Goal: Find specific page/section: Find specific page/section

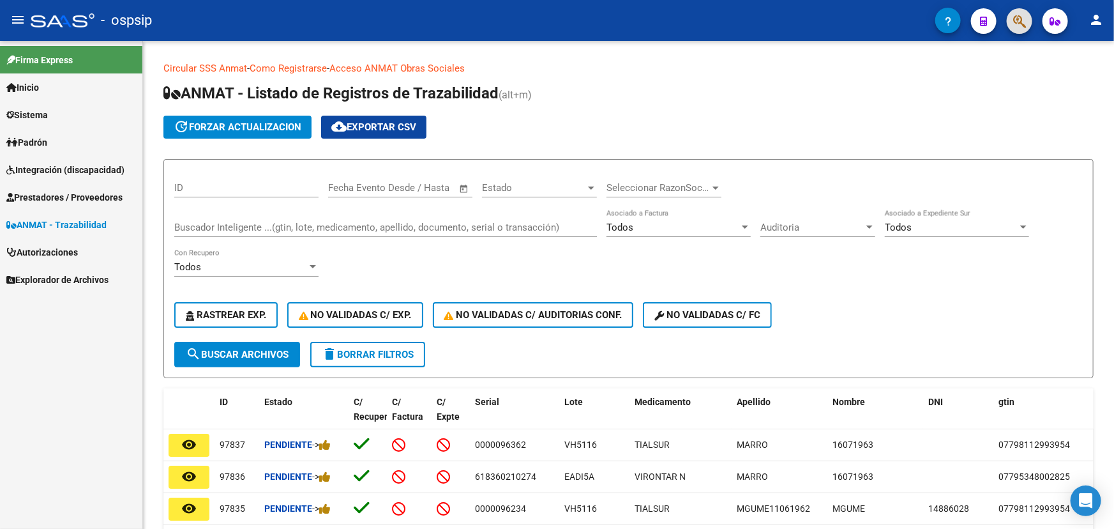
click at [1009, 16] on button "button" at bounding box center [1020, 21] width 26 height 26
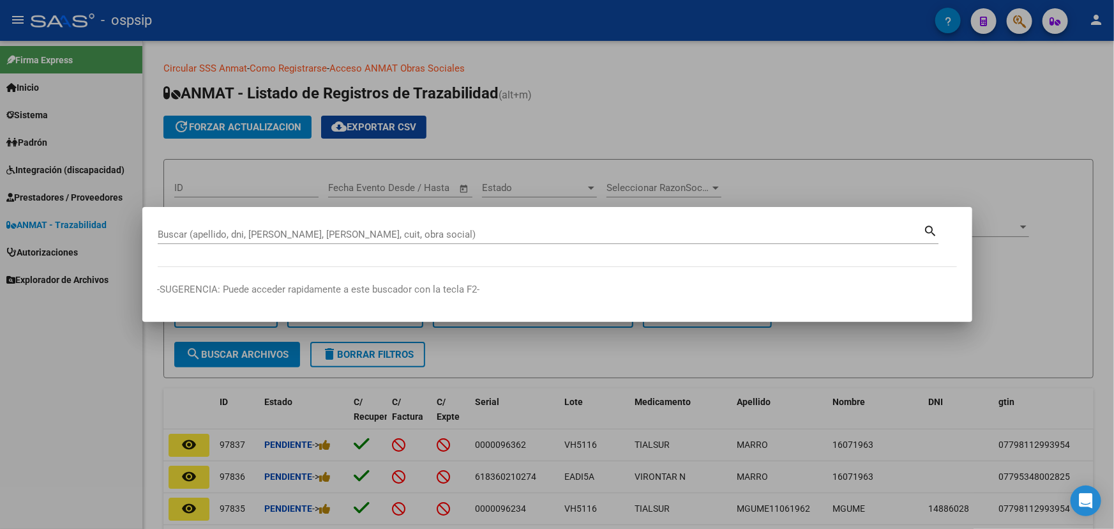
drag, startPoint x: 360, startPoint y: 220, endPoint x: 337, endPoint y: 236, distance: 28.0
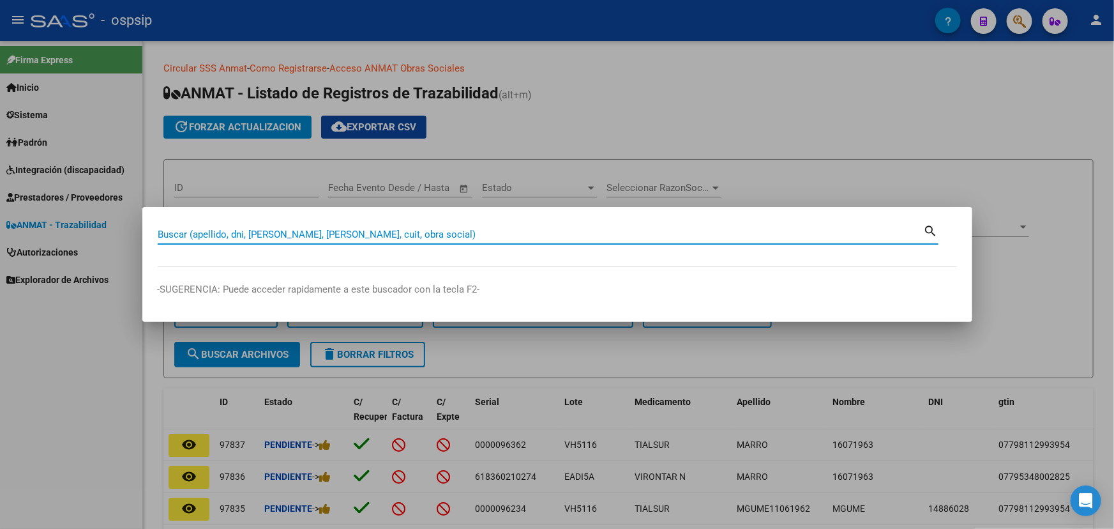
paste input "27243828827"
type input "27243828827"
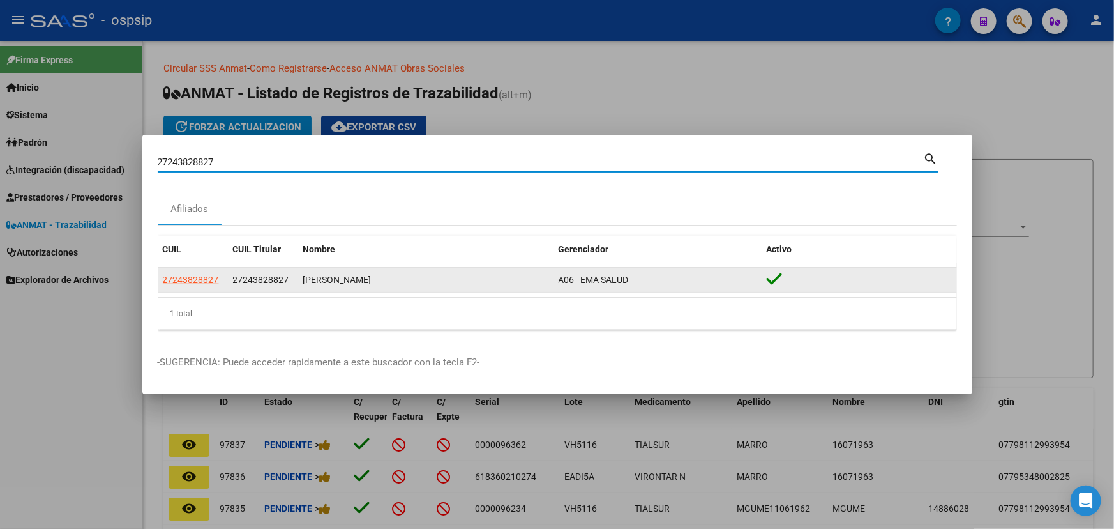
click at [255, 279] on span "27243828827" at bounding box center [261, 280] width 56 height 10
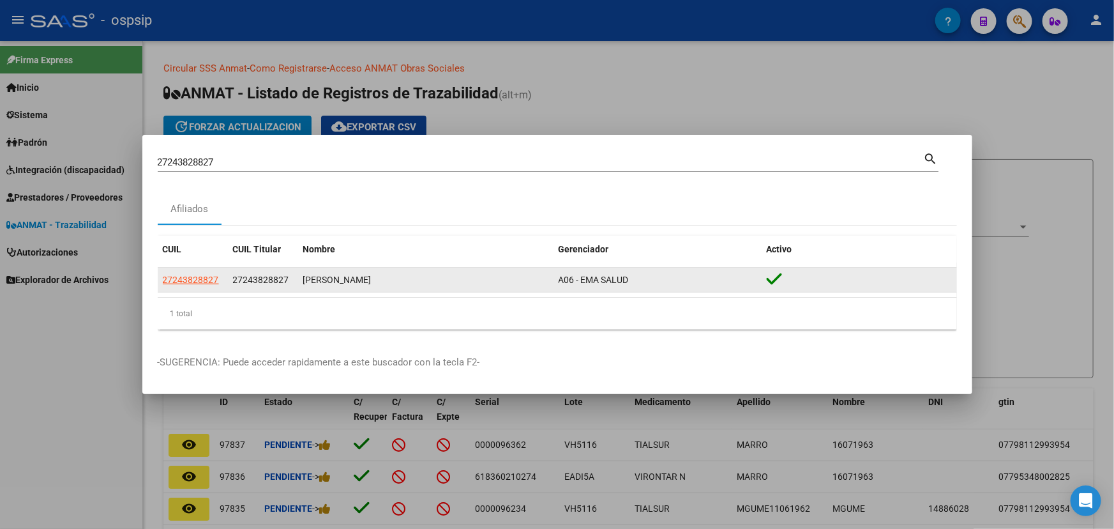
click at [255, 279] on span "27243828827" at bounding box center [261, 280] width 56 height 10
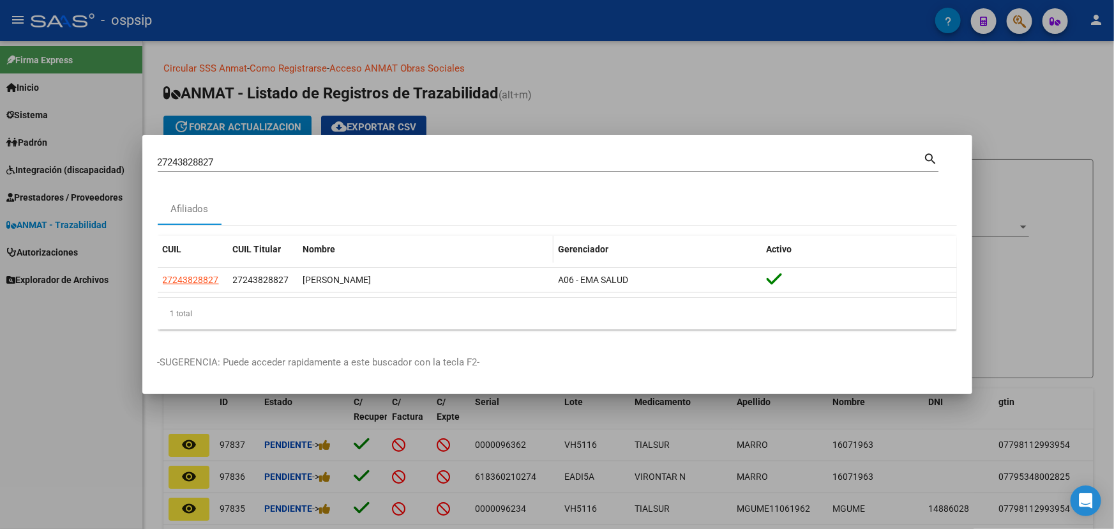
drag, startPoint x: 255, startPoint y: 279, endPoint x: 386, endPoint y: 255, distance: 133.0
click at [386, 255] on div "Nombre" at bounding box center [425, 249] width 245 height 15
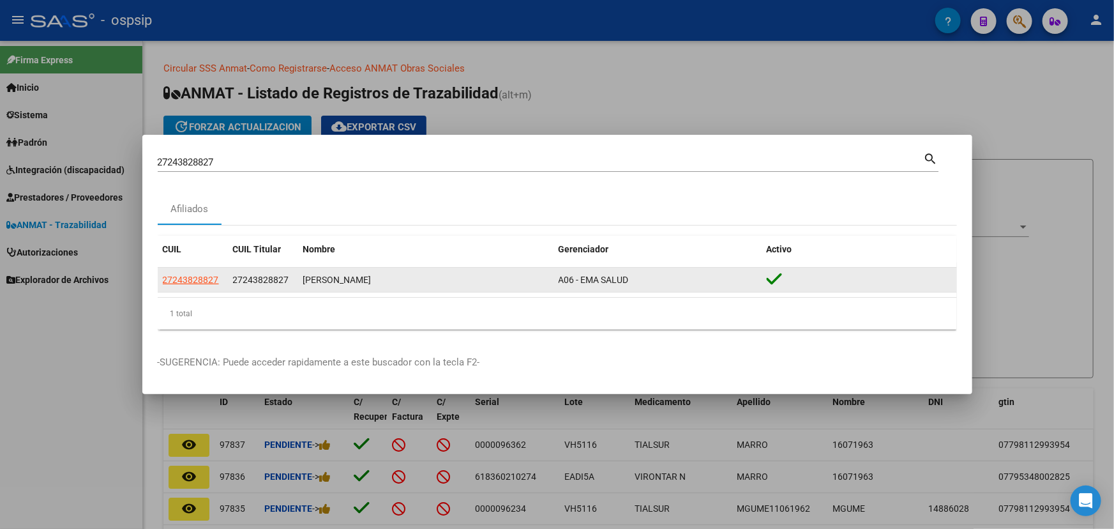
click at [204, 280] on span "27243828827" at bounding box center [191, 280] width 56 height 10
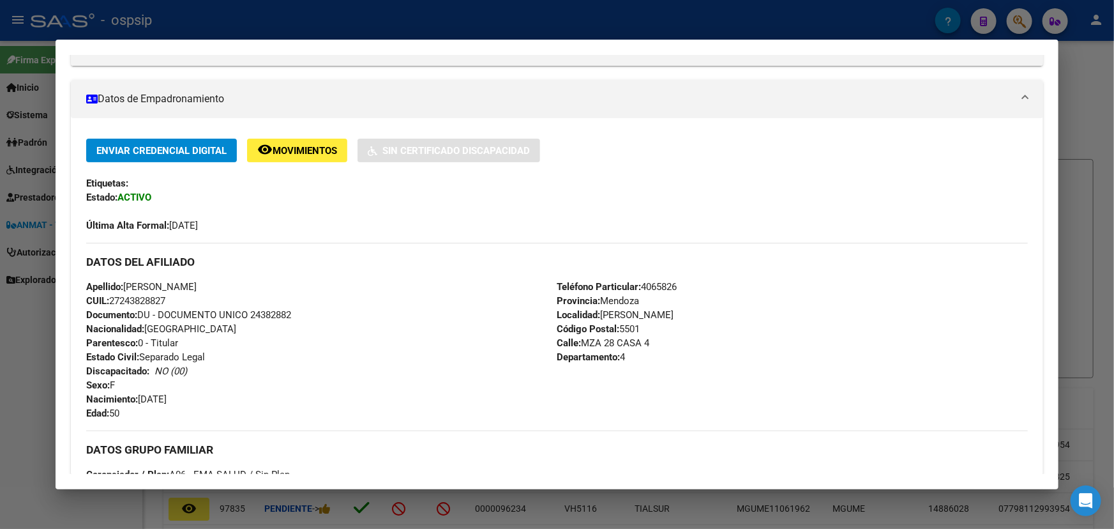
scroll to position [174, 0]
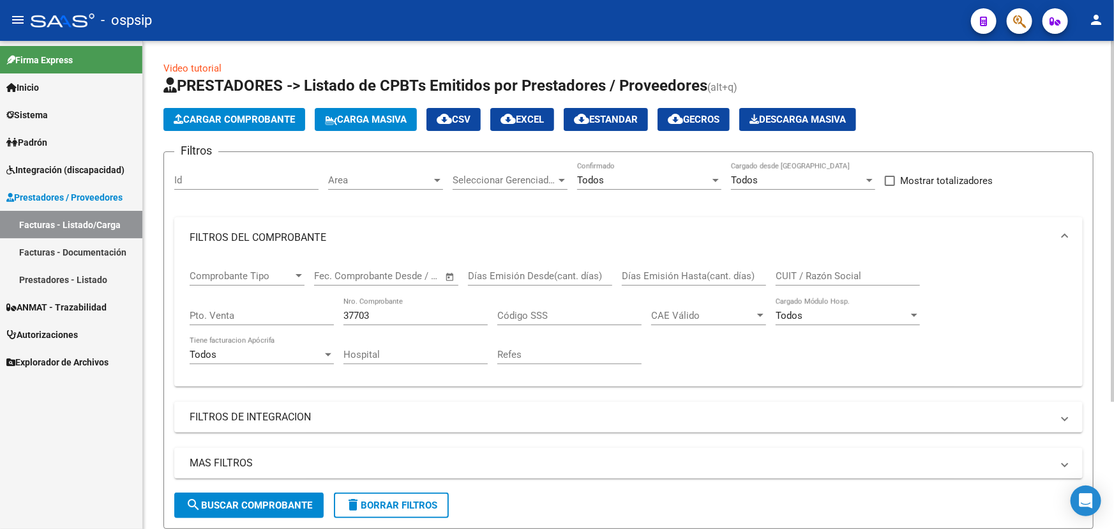
scroll to position [172, 0]
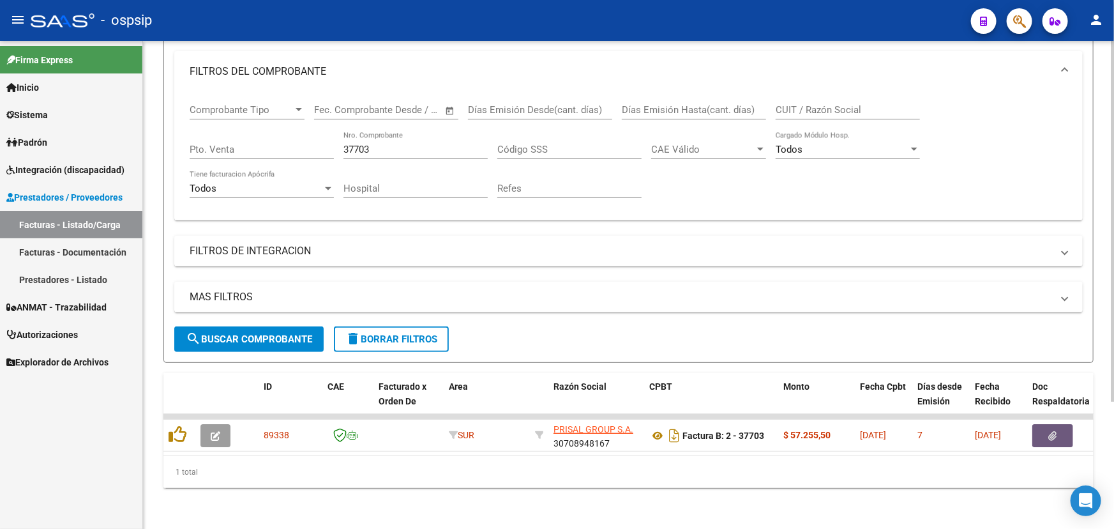
click at [359, 144] on input "37703" at bounding box center [416, 149] width 144 height 11
click at [358, 144] on input "37703" at bounding box center [416, 149] width 144 height 11
click at [379, 145] on input "37703" at bounding box center [416, 149] width 144 height 11
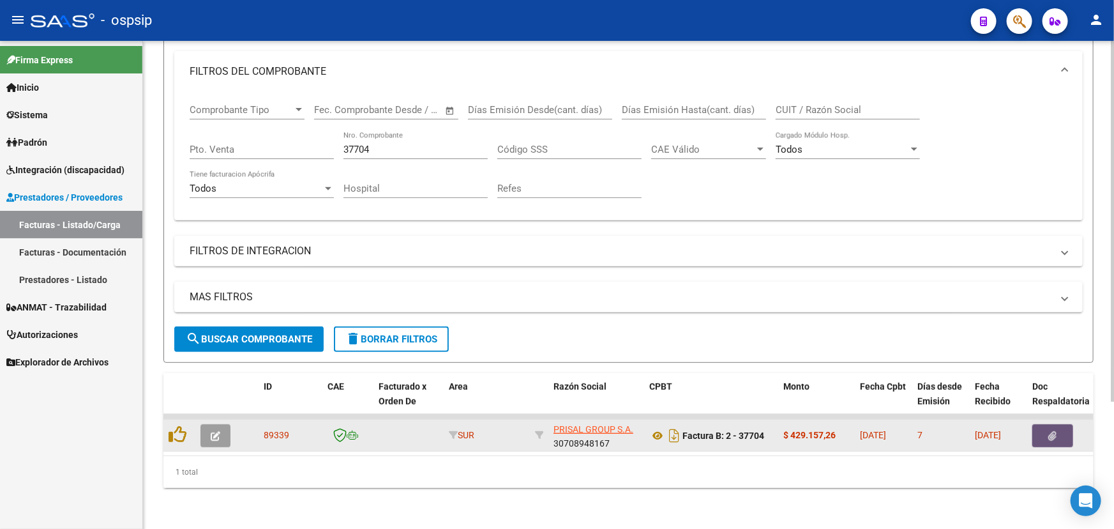
click at [1048, 424] on button "button" at bounding box center [1053, 435] width 41 height 23
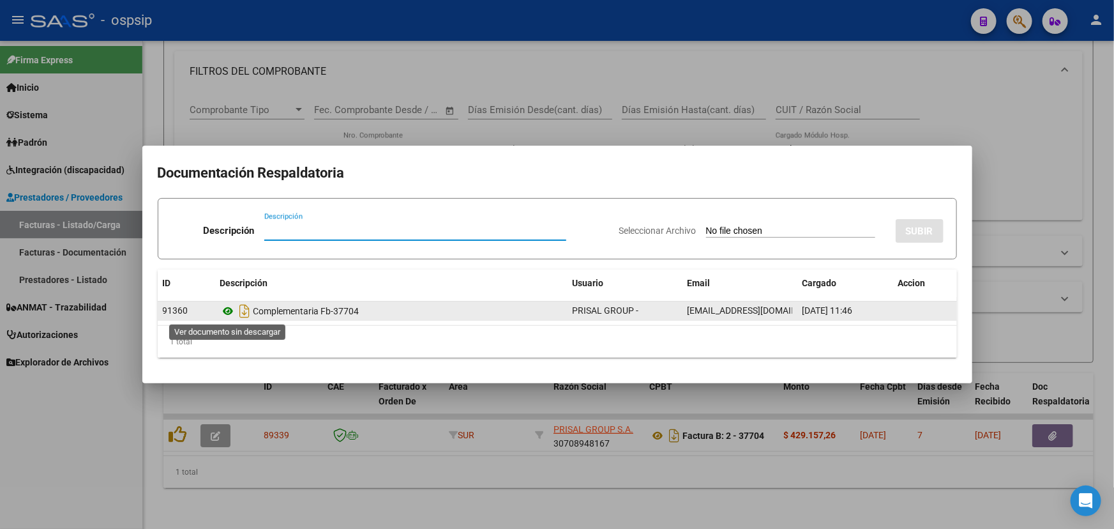
click at [231, 307] on icon at bounding box center [228, 310] width 17 height 15
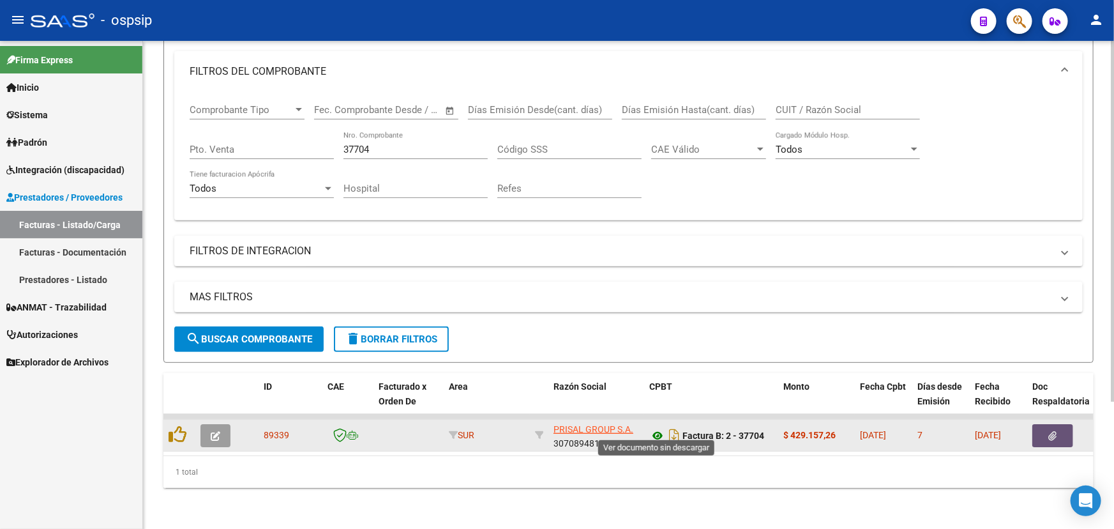
click at [657, 428] on icon at bounding box center [657, 435] width 17 height 15
click at [1056, 420] on datatable-body-cell at bounding box center [1066, 435] width 77 height 31
click at [1049, 431] on icon "button" at bounding box center [1053, 436] width 8 height 10
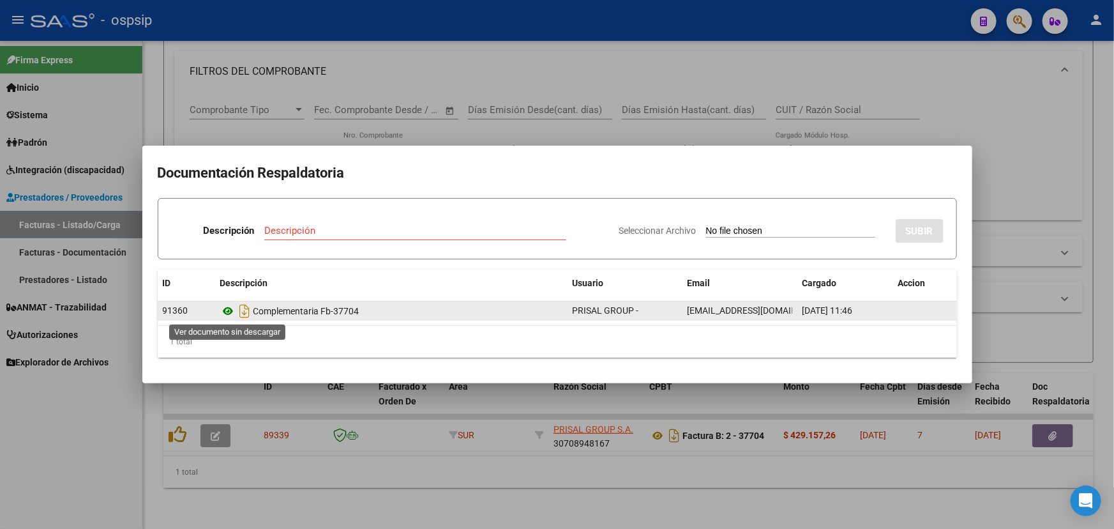
click at [224, 316] on icon at bounding box center [228, 310] width 17 height 15
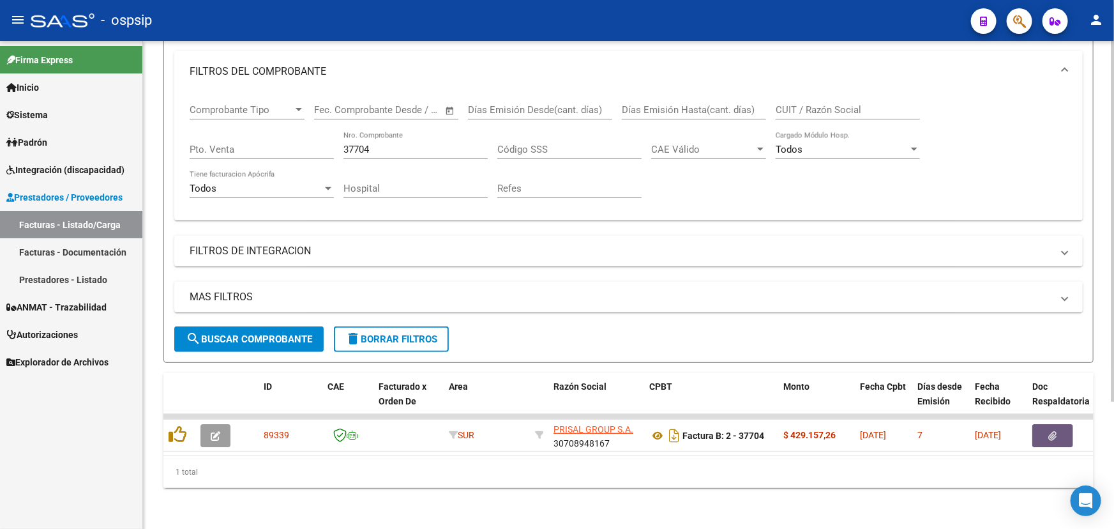
click at [391, 132] on div "37704 Nro. Comprobante" at bounding box center [416, 145] width 144 height 27
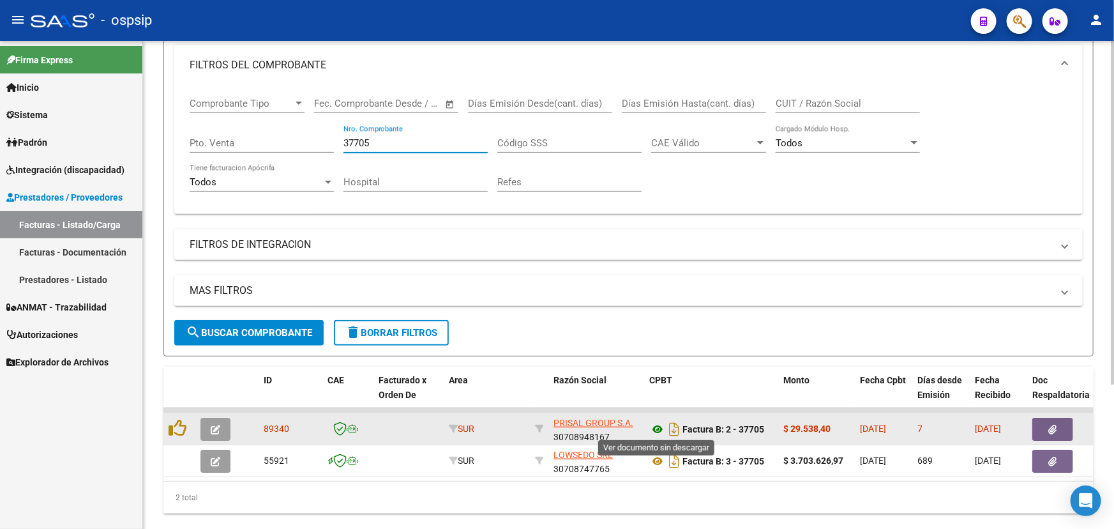
type input "37705"
click at [657, 427] on icon at bounding box center [657, 428] width 17 height 15
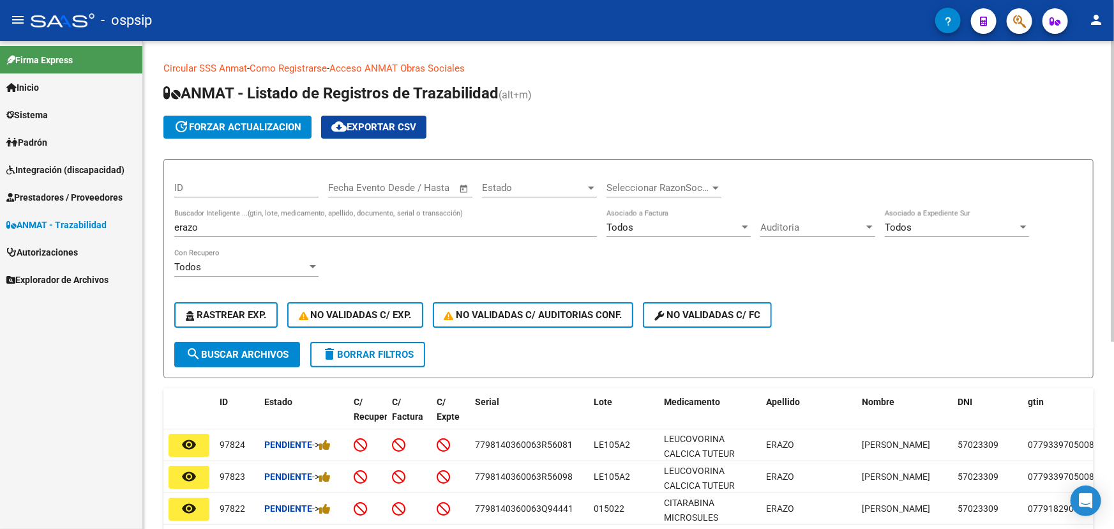
scroll to position [303, 0]
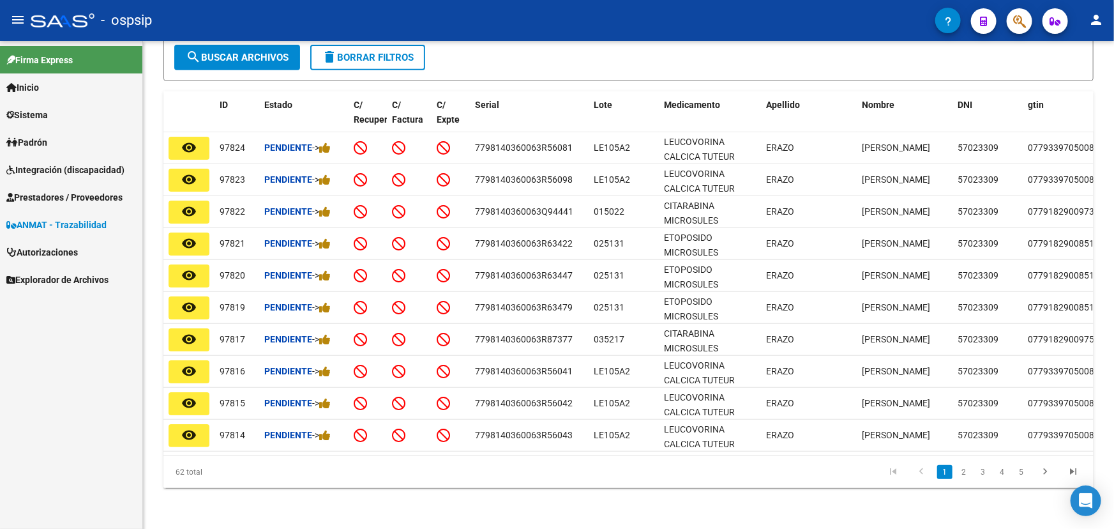
click at [1017, 11] on span "button" at bounding box center [1020, 21] width 13 height 26
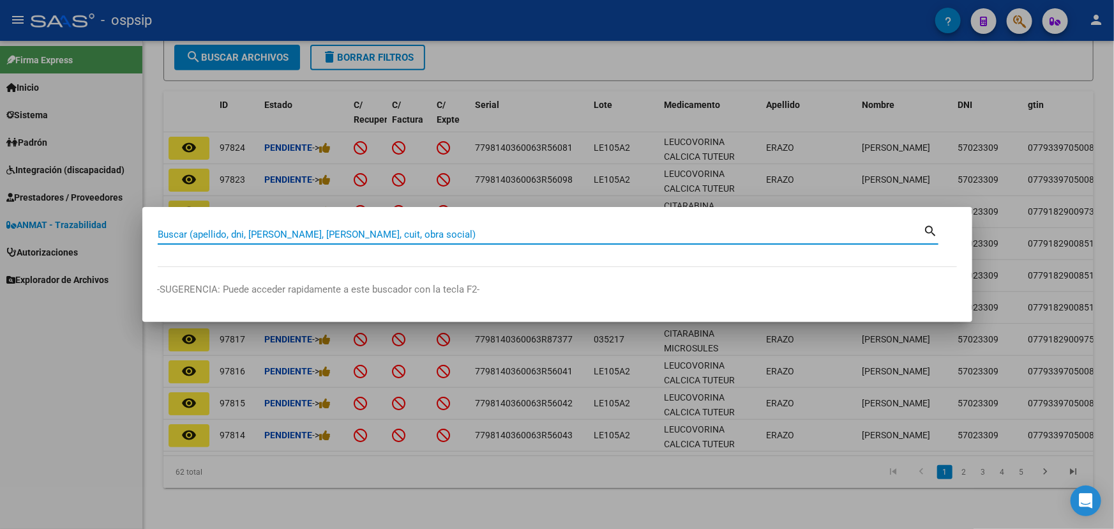
paste input "27235405607"
type input "27235405607"
